Goal: Transaction & Acquisition: Purchase product/service

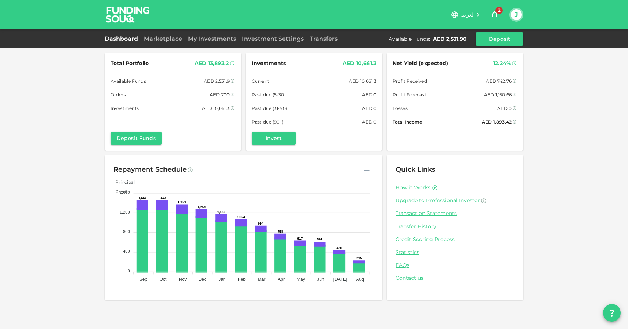
click at [166, 43] on div "Marketplace" at bounding box center [163, 39] width 44 height 9
click at [171, 43] on div "Marketplace" at bounding box center [163, 39] width 44 height 9
click at [169, 39] on link "Marketplace" at bounding box center [163, 38] width 44 height 7
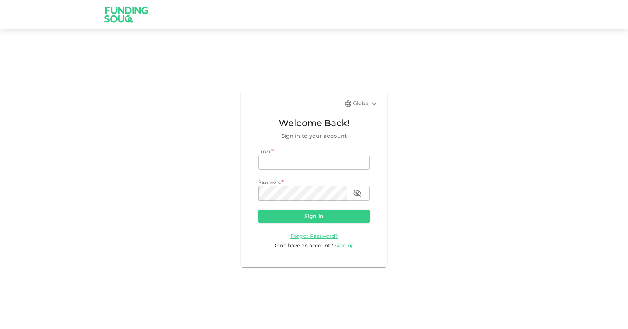
type input "[EMAIL_ADDRESS][DOMAIN_NAME]"
click at [258, 209] on button "Sign in" at bounding box center [314, 215] width 112 height 13
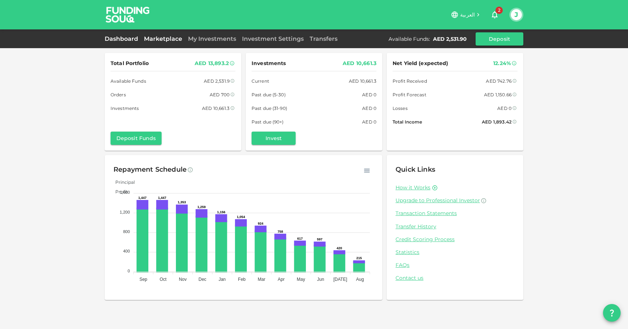
click at [173, 42] on link "Marketplace" at bounding box center [163, 38] width 44 height 7
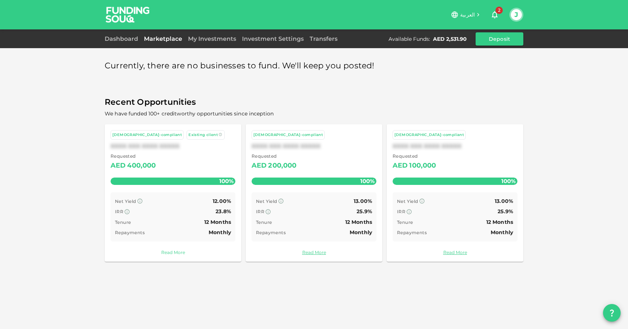
click at [164, 252] on link "Read More" at bounding box center [173, 252] width 125 height 7
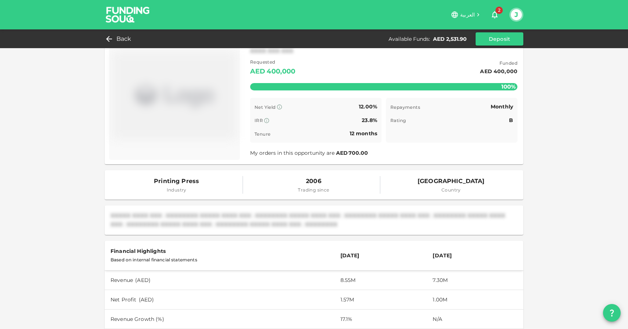
scroll to position [25, 0]
